Goal: Transaction & Acquisition: Purchase product/service

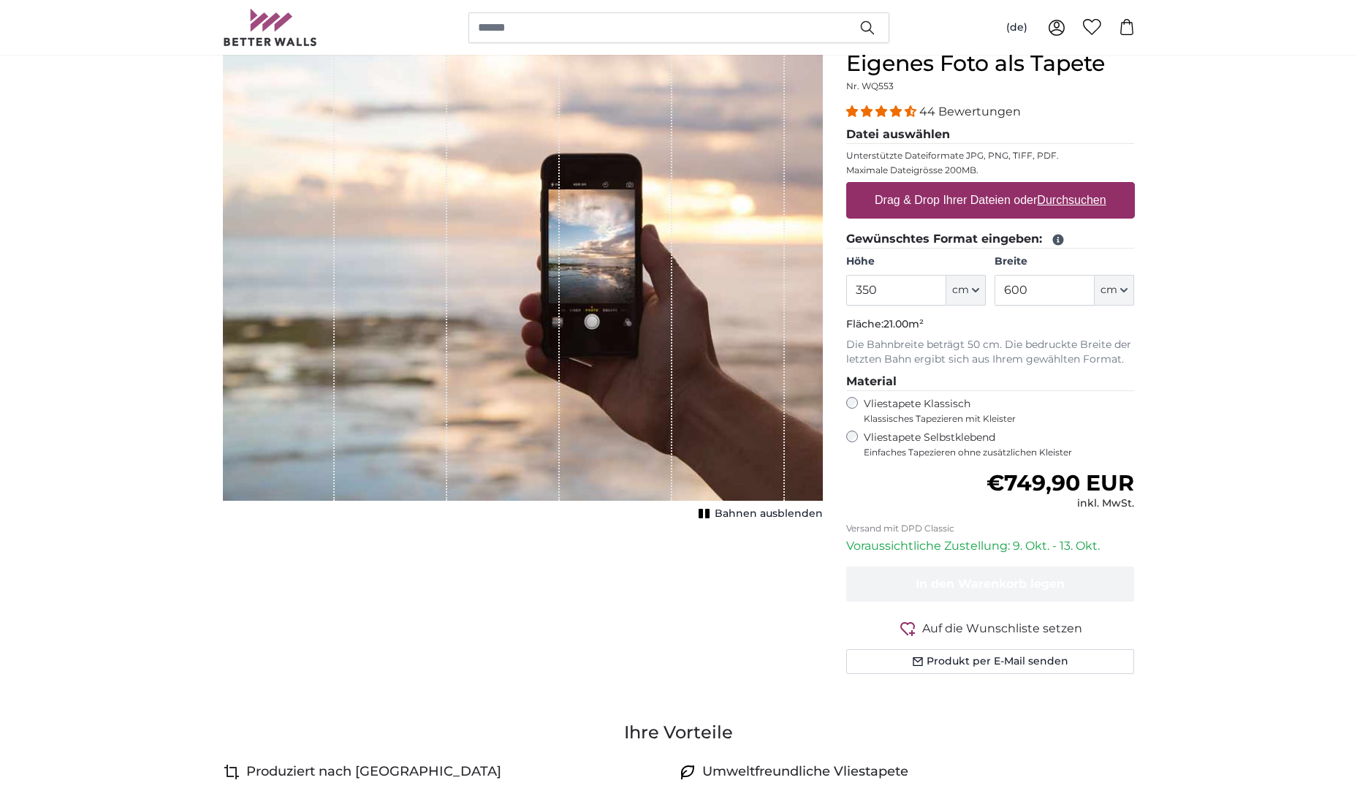
scroll to position [146, 0]
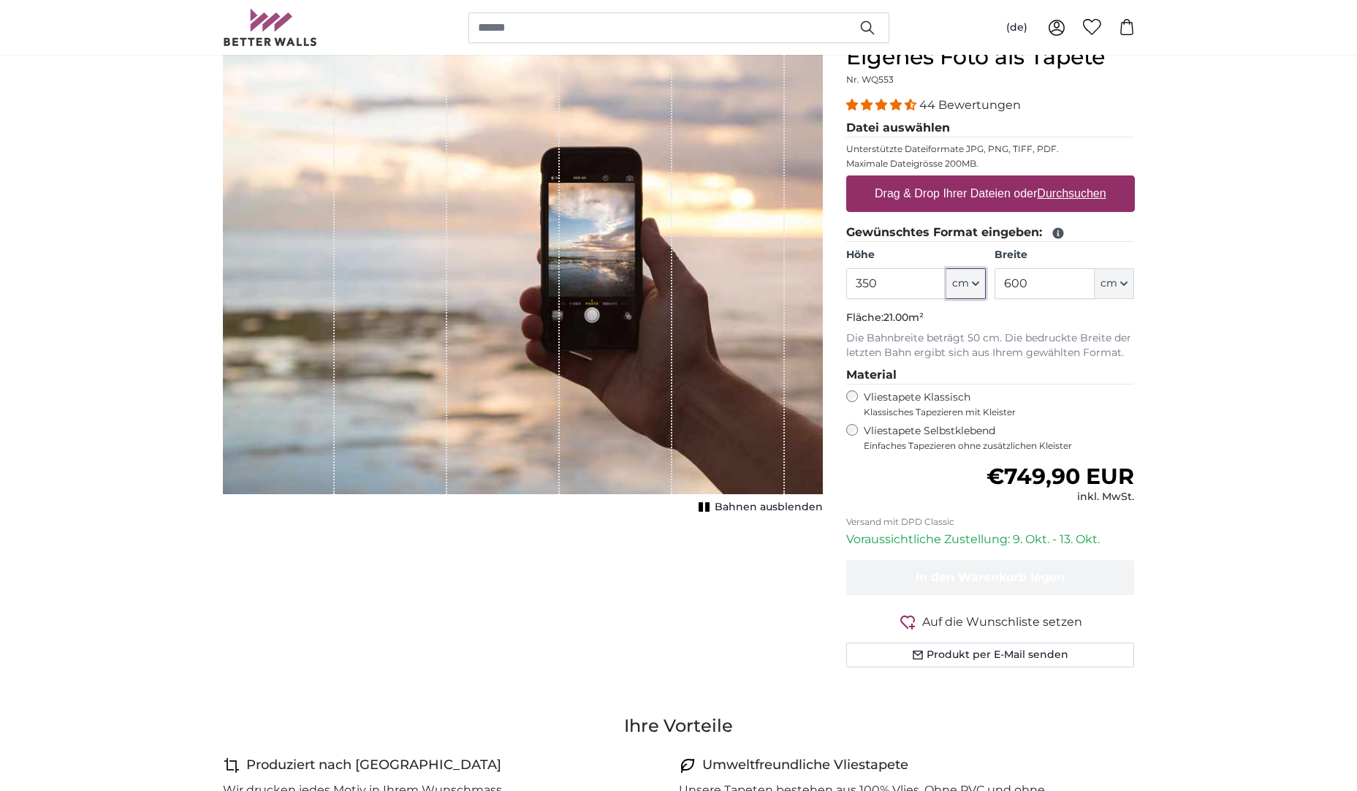
click at [970, 286] on button "cm" at bounding box center [965, 283] width 39 height 31
drag, startPoint x: 1072, startPoint y: 294, endPoint x: 1059, endPoint y: 297, distance: 13.3
click at [1067, 296] on input "600" at bounding box center [1044, 283] width 100 height 31
drag, startPoint x: 1048, startPoint y: 289, endPoint x: 911, endPoint y: 304, distance: 137.5
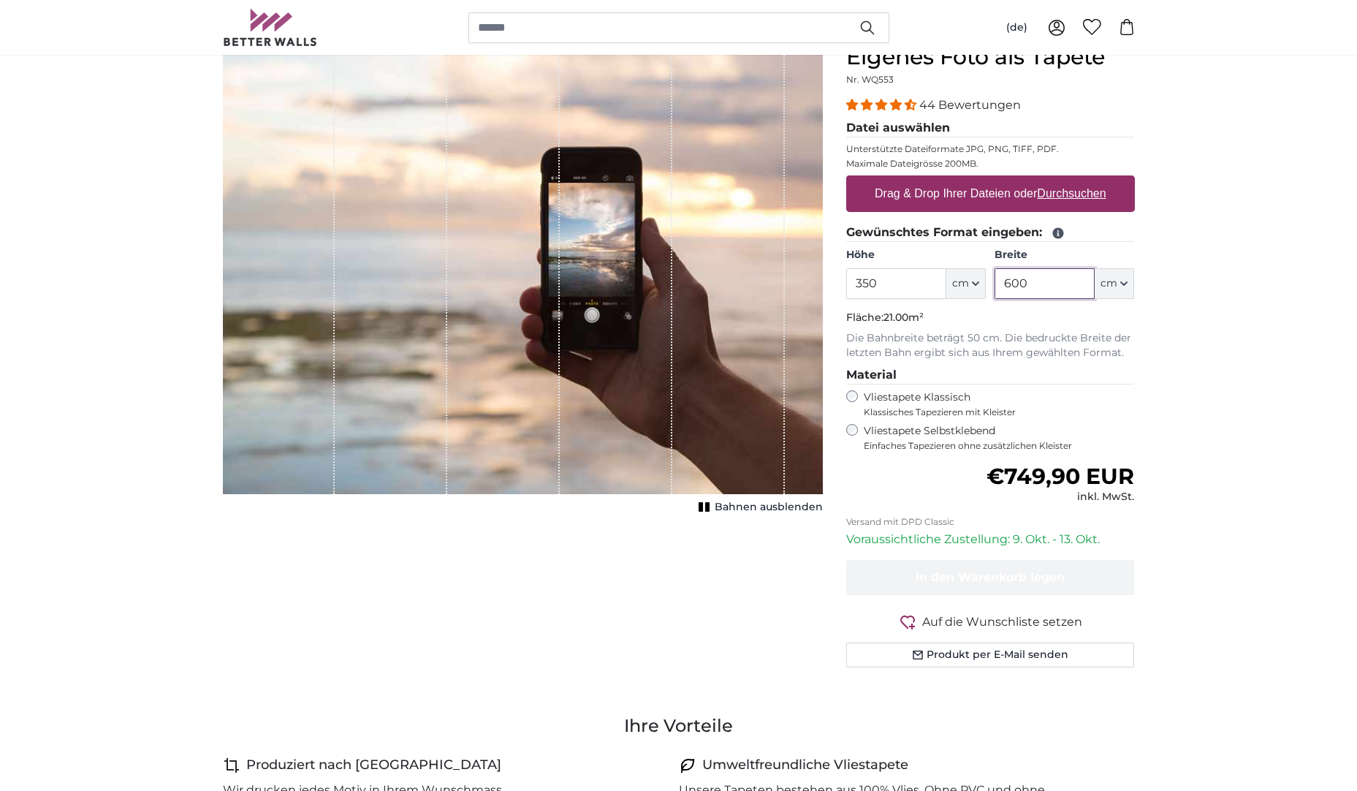
click at [911, 304] on fieldset "Gewünschtes Format eingeben: Höhe 350 ft cm Centimeter (cm) Inches (inch) Feet …" at bounding box center [990, 292] width 289 height 137
click at [1107, 332] on p "Die Bahnbreite beträgt 50 cm. Die bedruckte Breite der letzten Bahn ergibt sich…" at bounding box center [990, 345] width 289 height 29
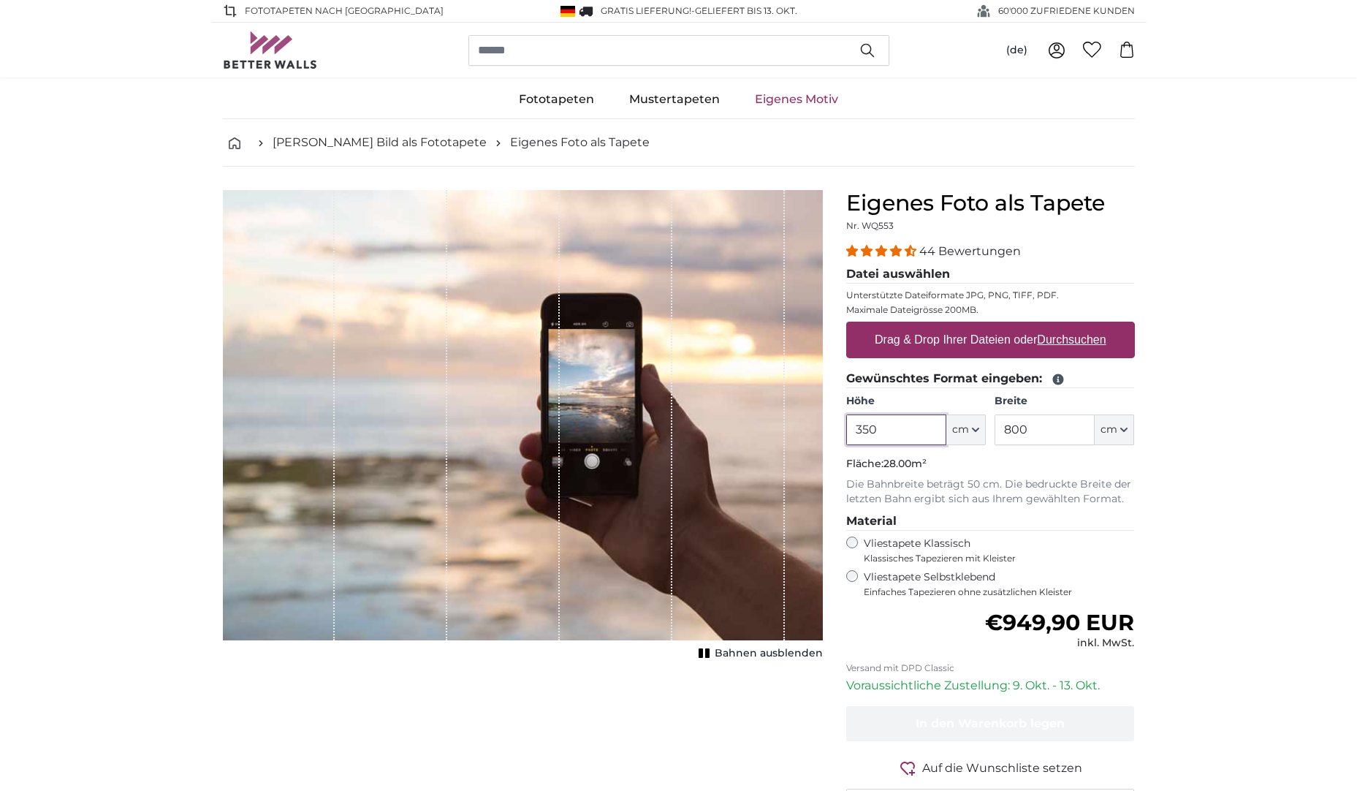
click at [910, 437] on input "350" at bounding box center [896, 429] width 100 height 31
drag, startPoint x: 1027, startPoint y: 427, endPoint x: 1013, endPoint y: 427, distance: 13.9
click at [1013, 427] on input "800" at bounding box center [1044, 429] width 100 height 31
type input "840"
